Goal: Task Accomplishment & Management: Use online tool/utility

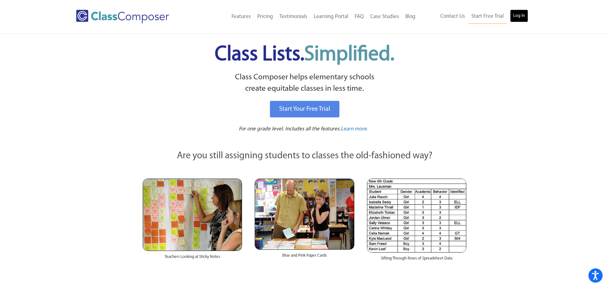
click at [524, 17] on link "Log In" at bounding box center [519, 16] width 18 height 13
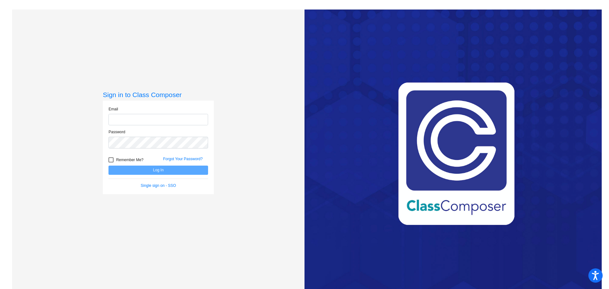
type input "[EMAIL_ADDRESS][DOMAIN_NAME]"
click at [145, 171] on button "Log In" at bounding box center [159, 170] width 100 height 9
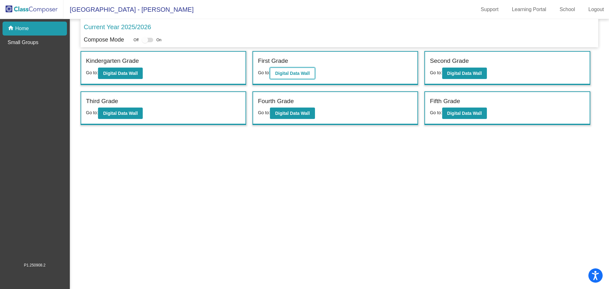
click at [293, 75] on b "Digital Data Wall" at bounding box center [292, 73] width 35 height 5
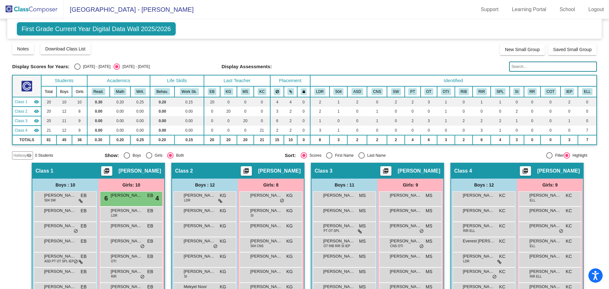
click at [120, 80] on th "Academics" at bounding box center [118, 80] width 63 height 11
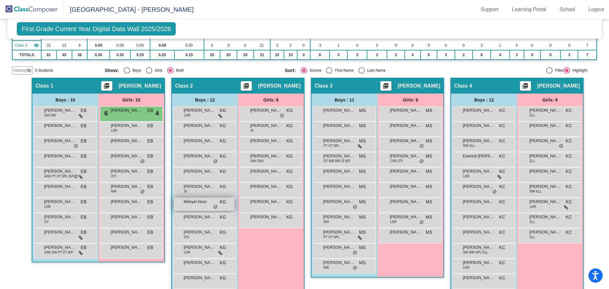
scroll to position [95, 0]
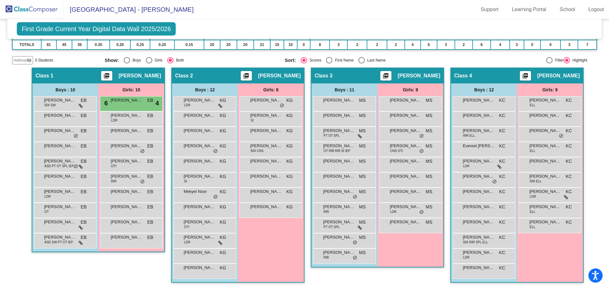
click at [250, 77] on mat-icon "picture_as_pdf" at bounding box center [246, 77] width 8 height 9
